Goal: Task Accomplishment & Management: Manage account settings

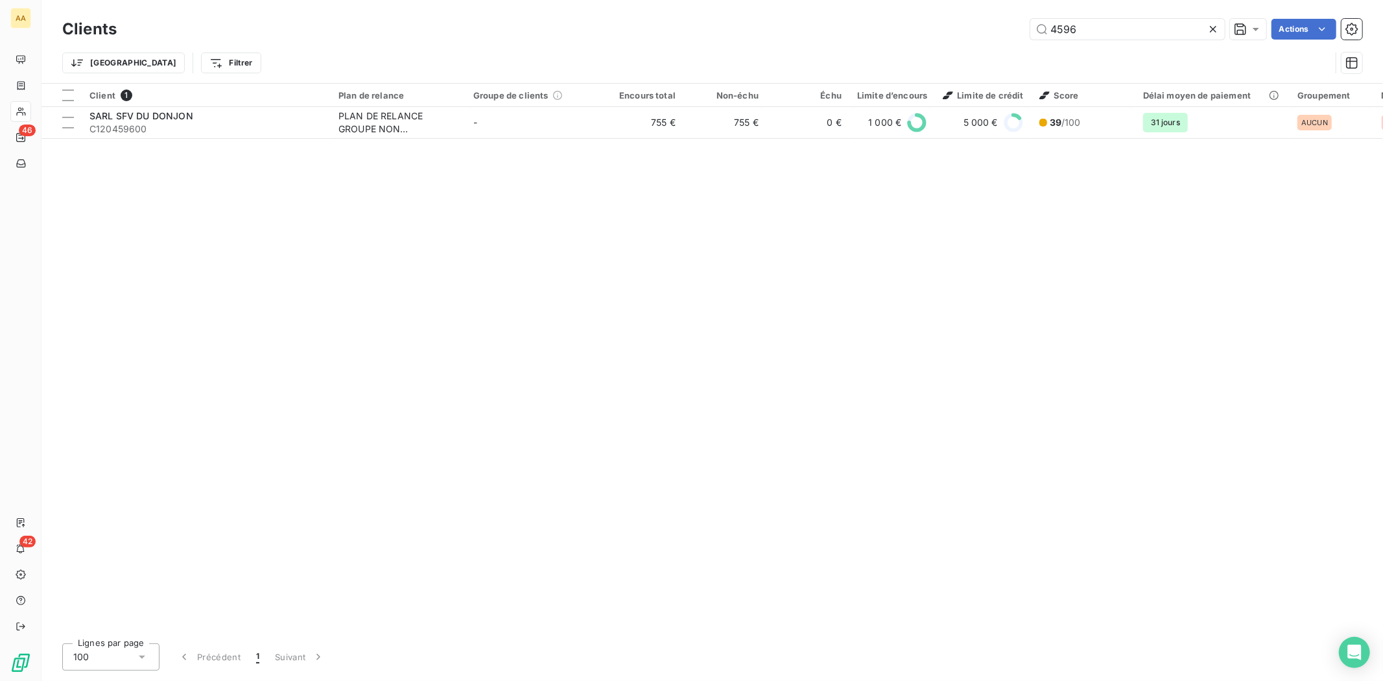
drag, startPoint x: 1093, startPoint y: 22, endPoint x: 1021, endPoint y: 23, distance: 72.6
click at [1021, 23] on div "4596 Actions" at bounding box center [747, 29] width 1230 height 21
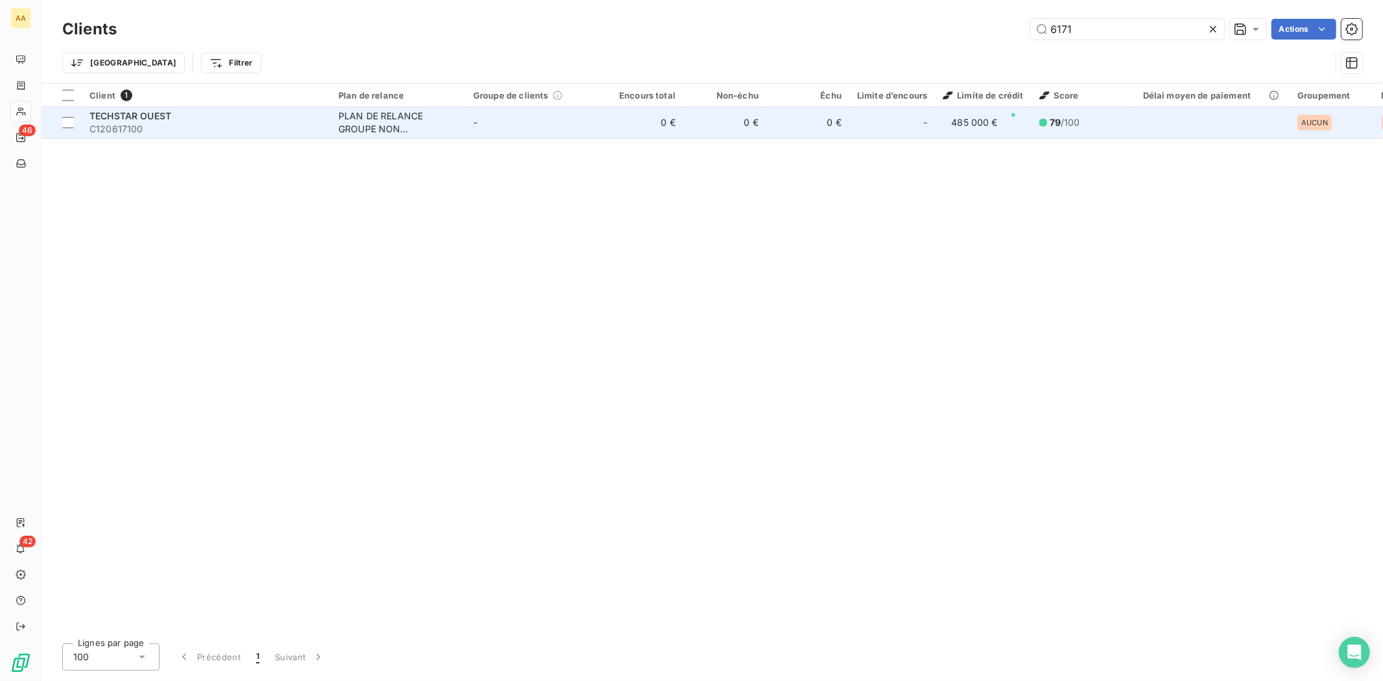
type input "6171"
click at [111, 117] on span "TECHSTAR OUEST" at bounding box center [130, 115] width 82 height 11
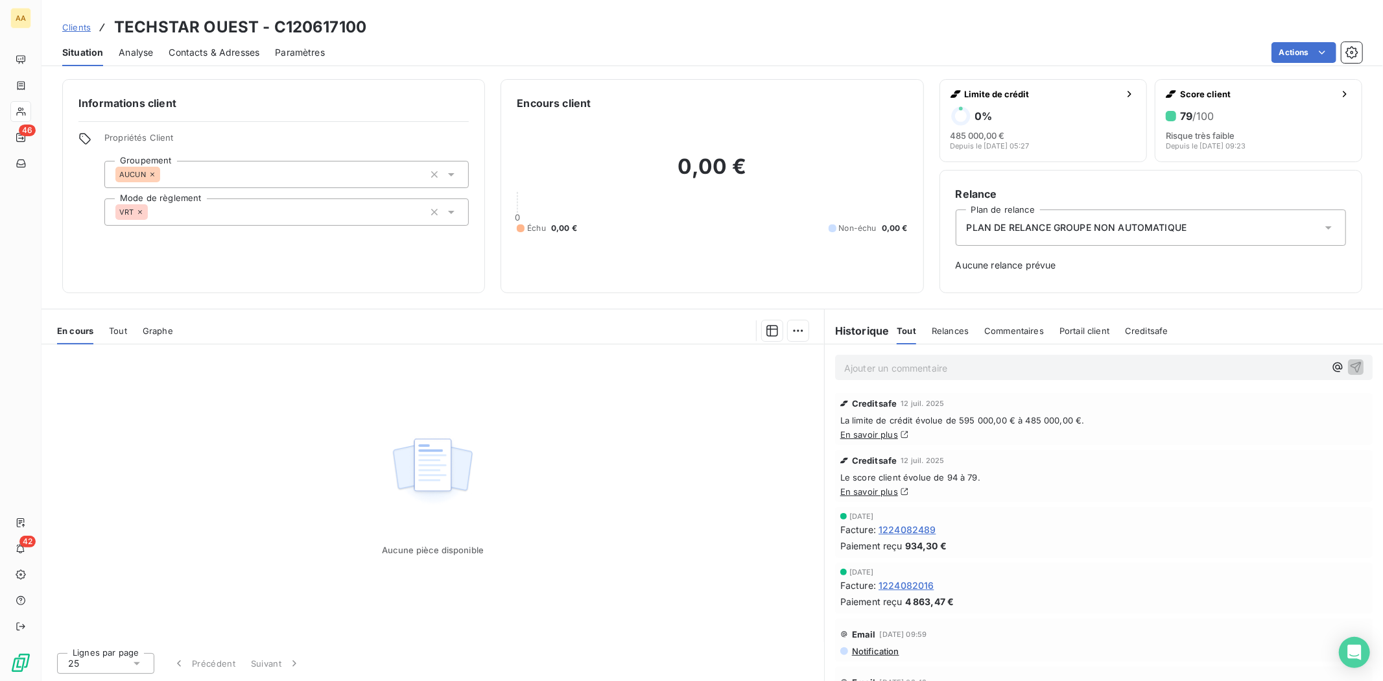
click at [629, 460] on div "Aucune pièce disponible" at bounding box center [432, 493] width 782 height 298
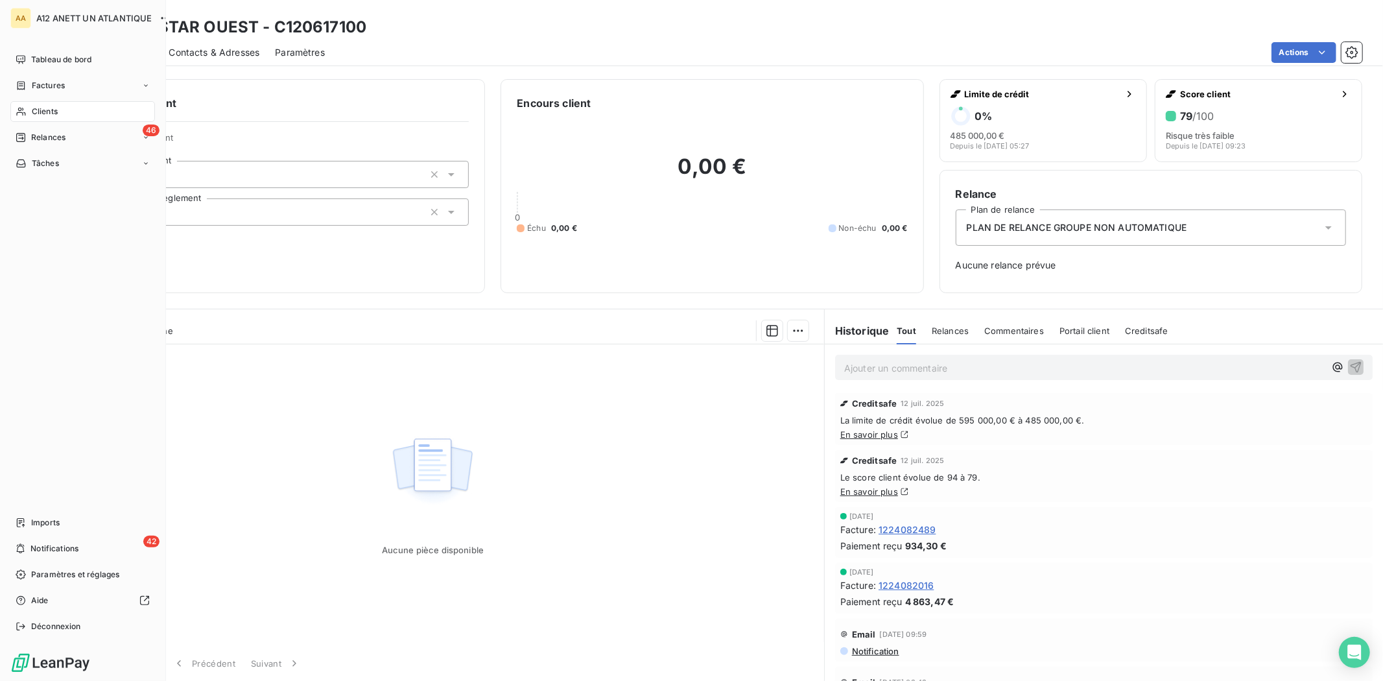
click at [36, 109] on span "Clients" at bounding box center [45, 112] width 26 height 12
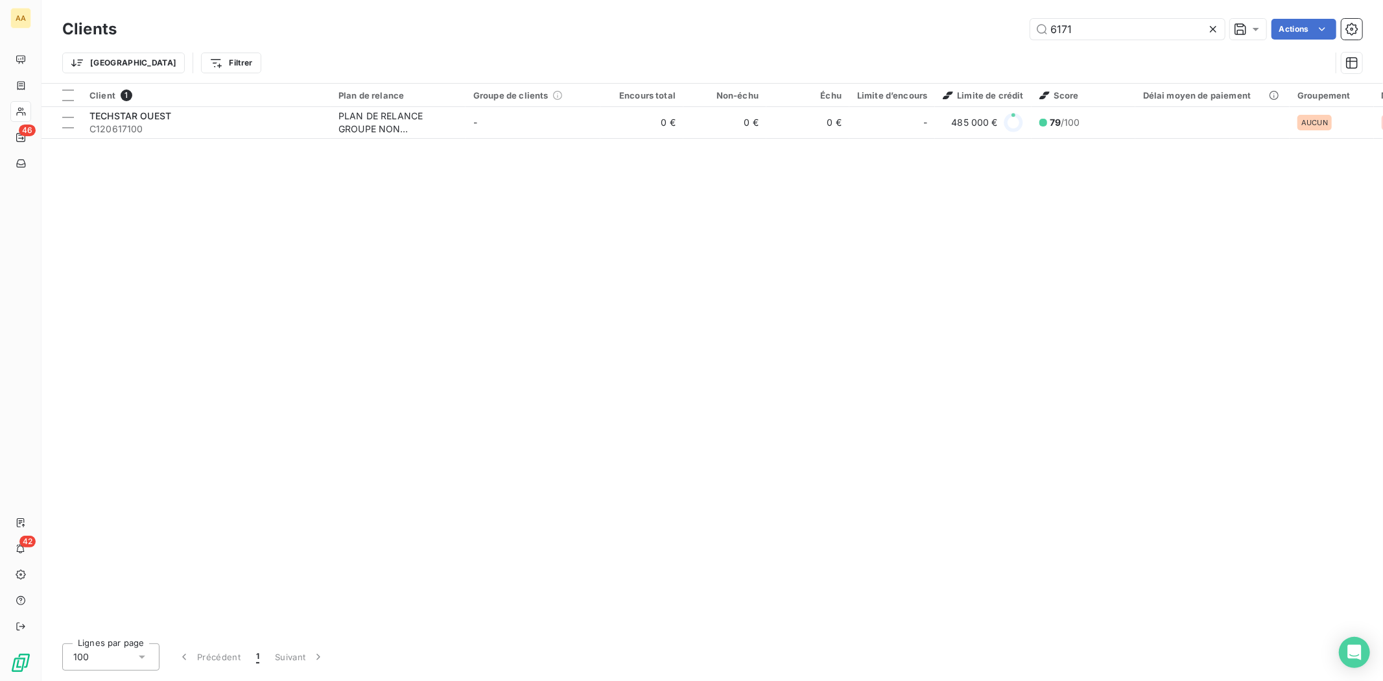
drag, startPoint x: 1080, startPoint y: 34, endPoint x: 1021, endPoint y: 27, distance: 59.3
click at [1021, 27] on div "6171 Actions" at bounding box center [747, 29] width 1230 height 21
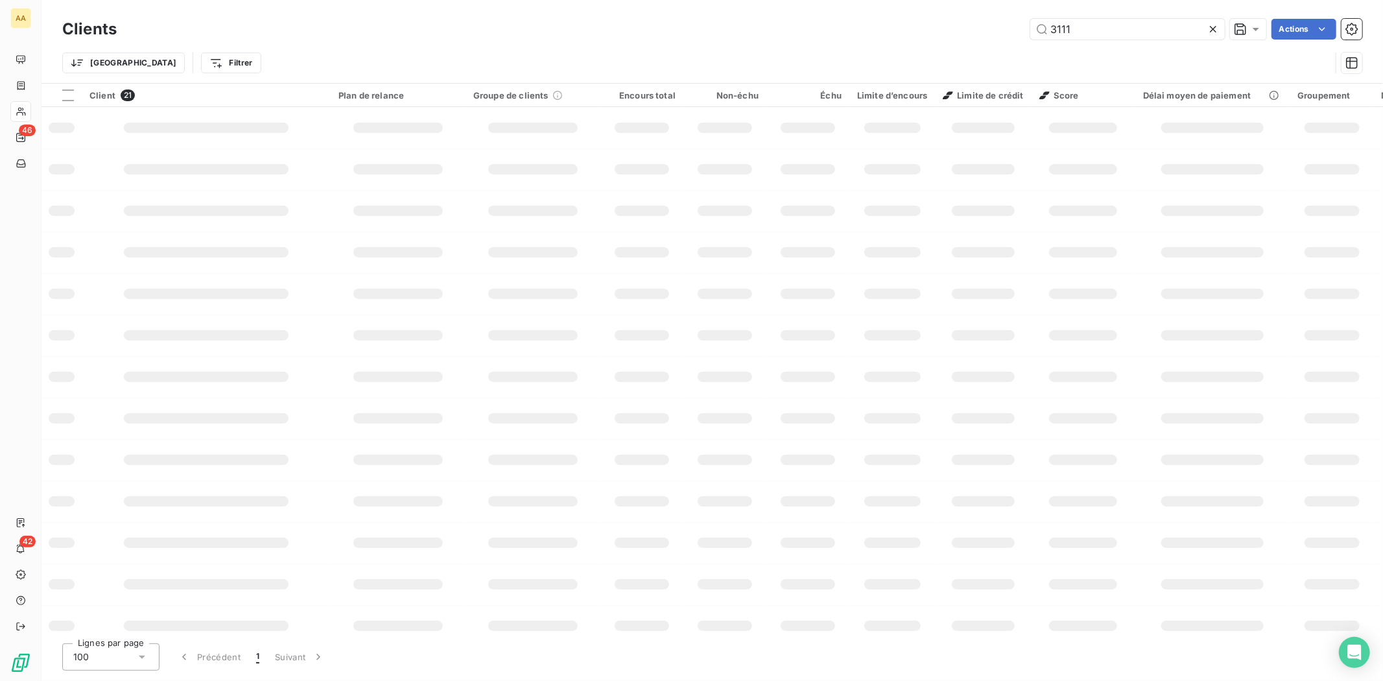
type input "3111"
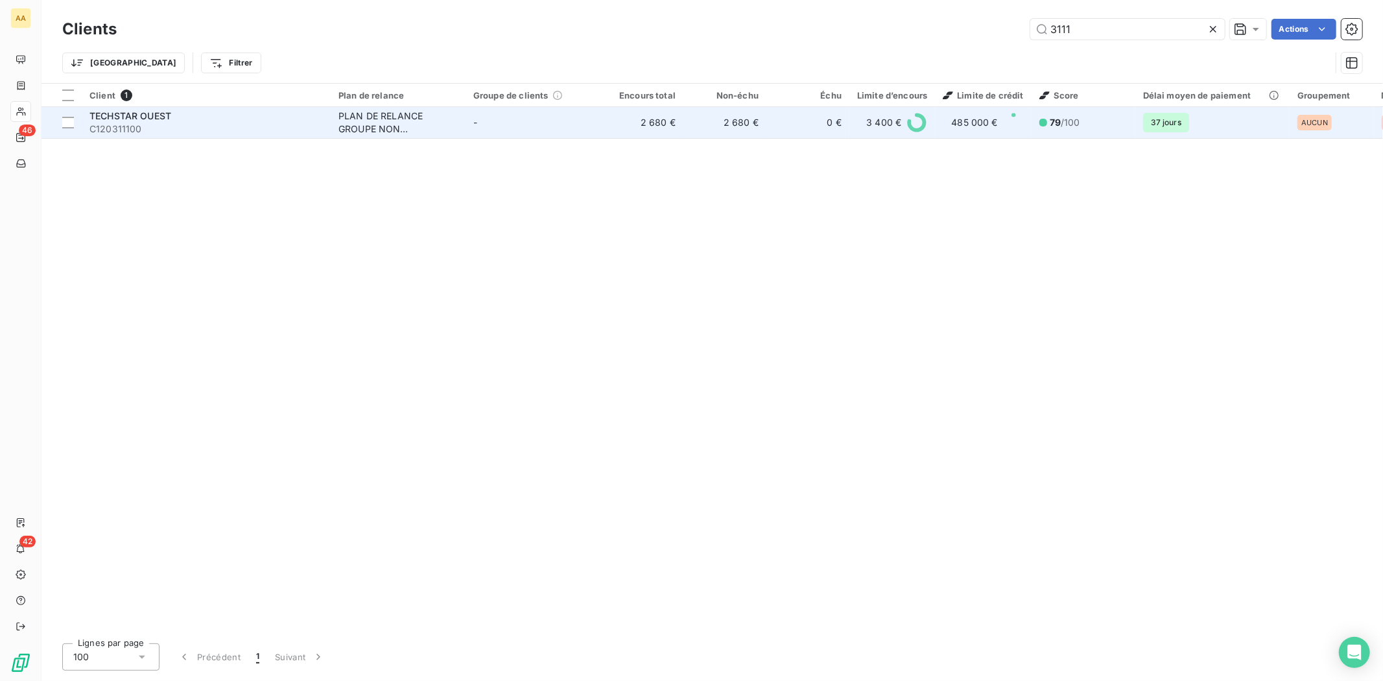
click at [143, 113] on span "TECHSTAR OUEST" at bounding box center [130, 115] width 82 height 11
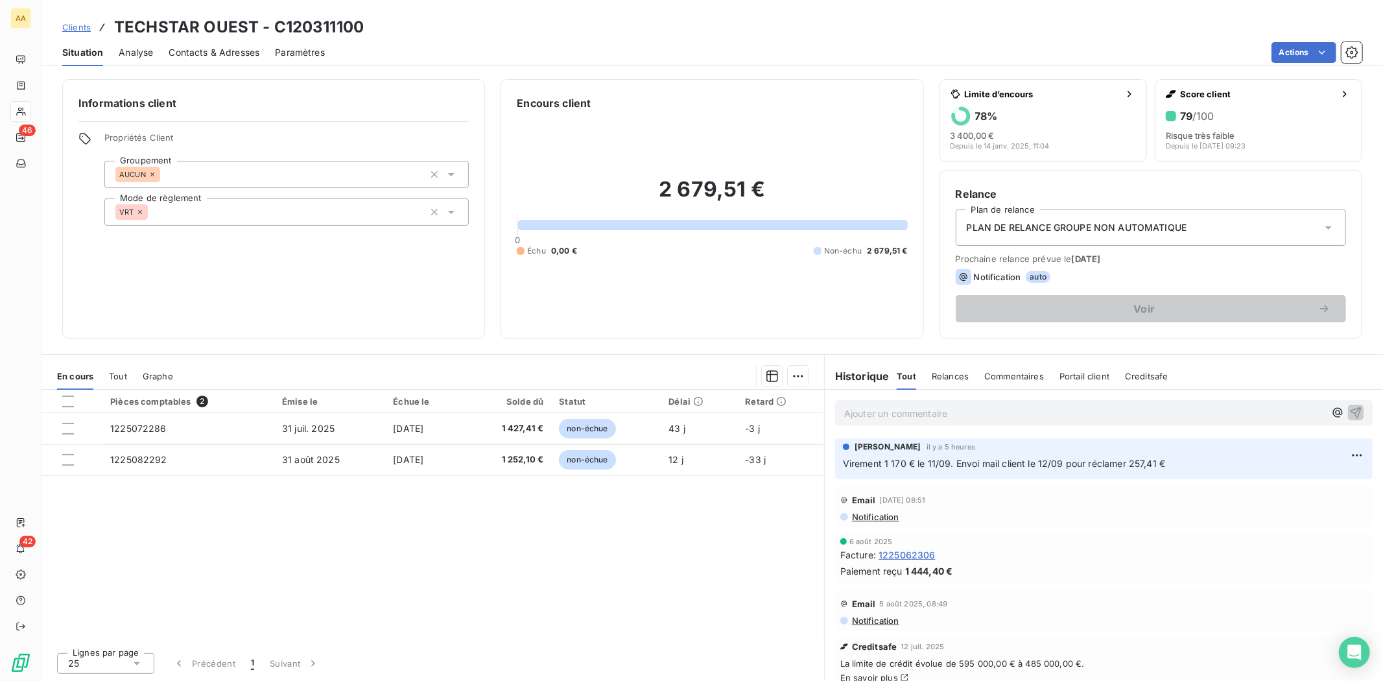
click at [888, 411] on p "Ajouter un commentaire ﻿" at bounding box center [1084, 413] width 480 height 16
click at [1207, 461] on p "Virement 1 170 € le 11/09. Envoi mail client le 12/09 pour réclamer 257,41 €" at bounding box center [1104, 463] width 522 height 15
click at [1174, 461] on p "Virement 1 170 € le 11/09. Envoi mail client le 12/09 pour réclamer 257,41 €" at bounding box center [1104, 463] width 522 height 15
click at [1349, 449] on html "AA 46 42 Clients TECHSTAR OUEST - C120311100 Situation Analyse Contacts & Adres…" at bounding box center [691, 340] width 1383 height 681
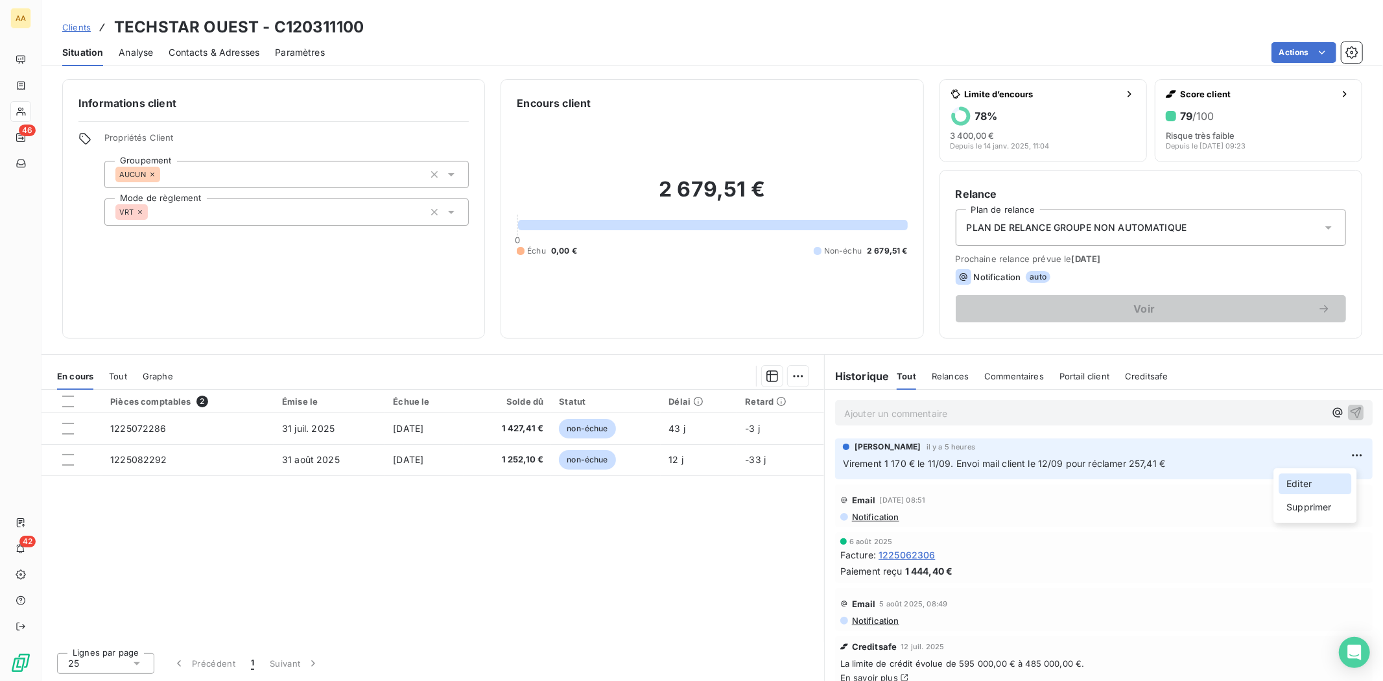
click at [1288, 480] on div "Editer" at bounding box center [1314, 483] width 73 height 21
click at [1178, 461] on p "Virement 1 170 € le 11/09. Envoi mail client le 12/09 pour réclamer 257,41 €" at bounding box center [1095, 463] width 504 height 15
click at [1226, 457] on p "Virement 1 170 € le 11/09. Envoi mail client le 12/09 pour réclamer 257,41 €. V…" at bounding box center [1095, 463] width 504 height 15
